Goal: Navigation & Orientation: Find specific page/section

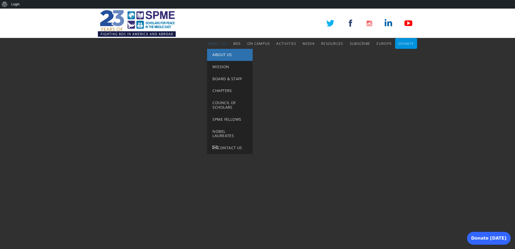
click at [219, 54] on span "About Us" at bounding box center [221, 54] width 19 height 5
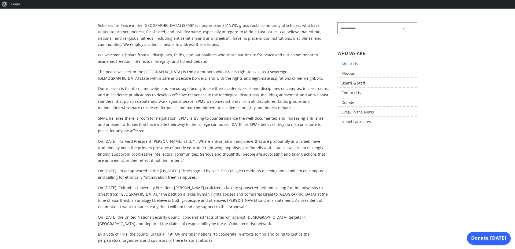
scroll to position [57, 0]
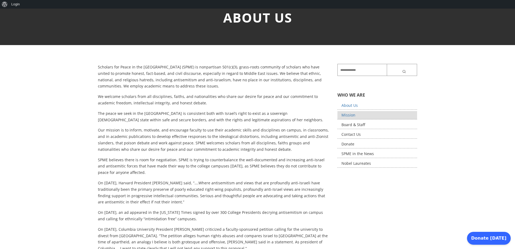
click at [350, 117] on link "Mission" at bounding box center [377, 115] width 80 height 8
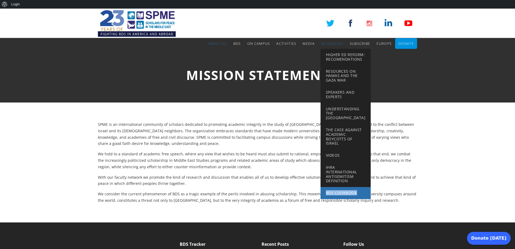
click at [335, 189] on link "BDS Cookbook" at bounding box center [345, 193] width 50 height 12
click at [335, 191] on span "BDS Cookbook" at bounding box center [341, 192] width 31 height 5
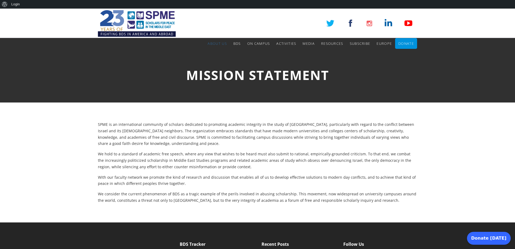
click at [352, 23] on link at bounding box center [350, 23] width 12 height 12
click at [407, 21] on link at bounding box center [408, 23] width 12 height 12
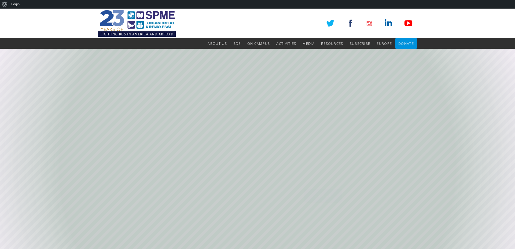
click at [352, 23] on link at bounding box center [350, 23] width 12 height 12
